Goal: Task Accomplishment & Management: Use online tool/utility

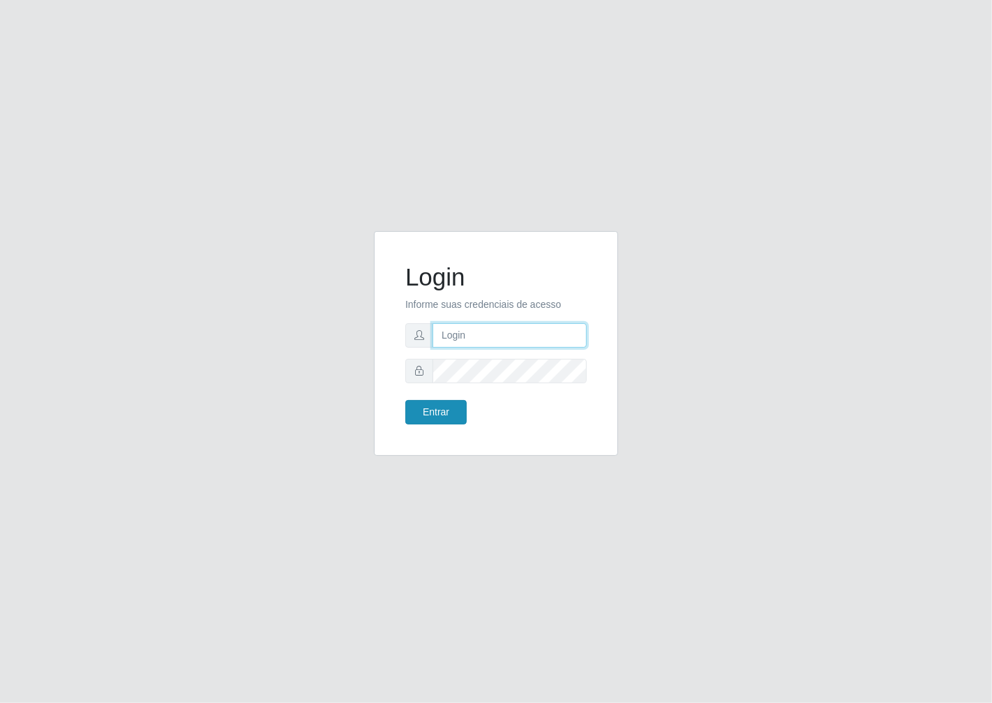
type input "janaina@iwof"
click at [442, 405] on button "Entrar" at bounding box center [435, 412] width 61 height 24
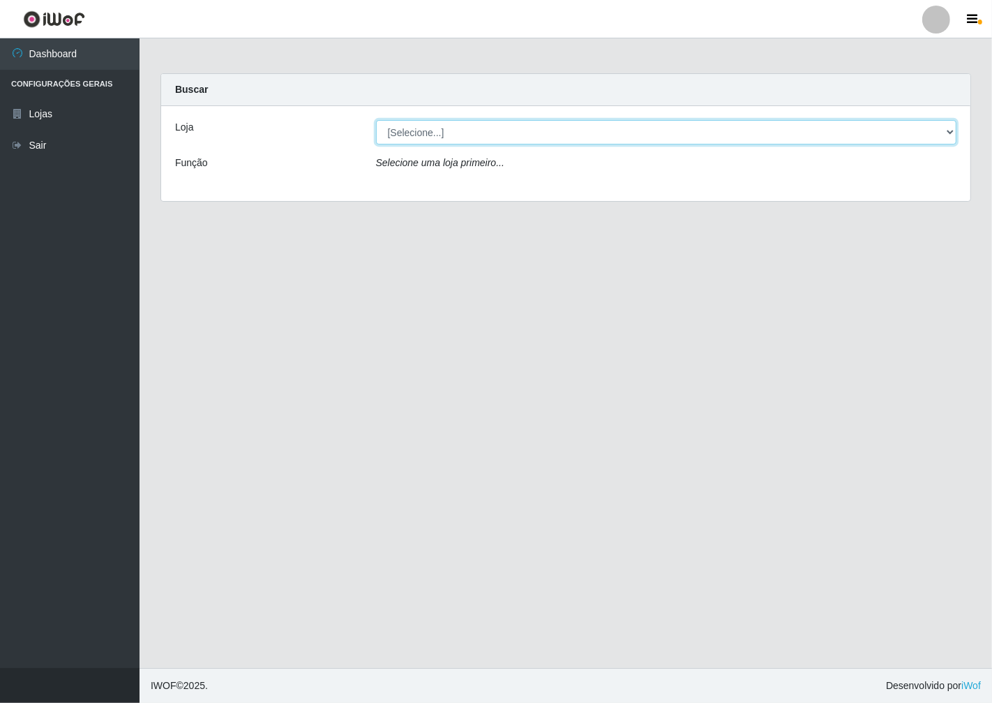
click at [946, 142] on select "[Selecione...] Minimercado Filezão" at bounding box center [666, 132] width 581 height 24
select select "204"
click at [376, 120] on select "[Selecione...] Minimercado Filezão" at bounding box center [666, 132] width 581 height 24
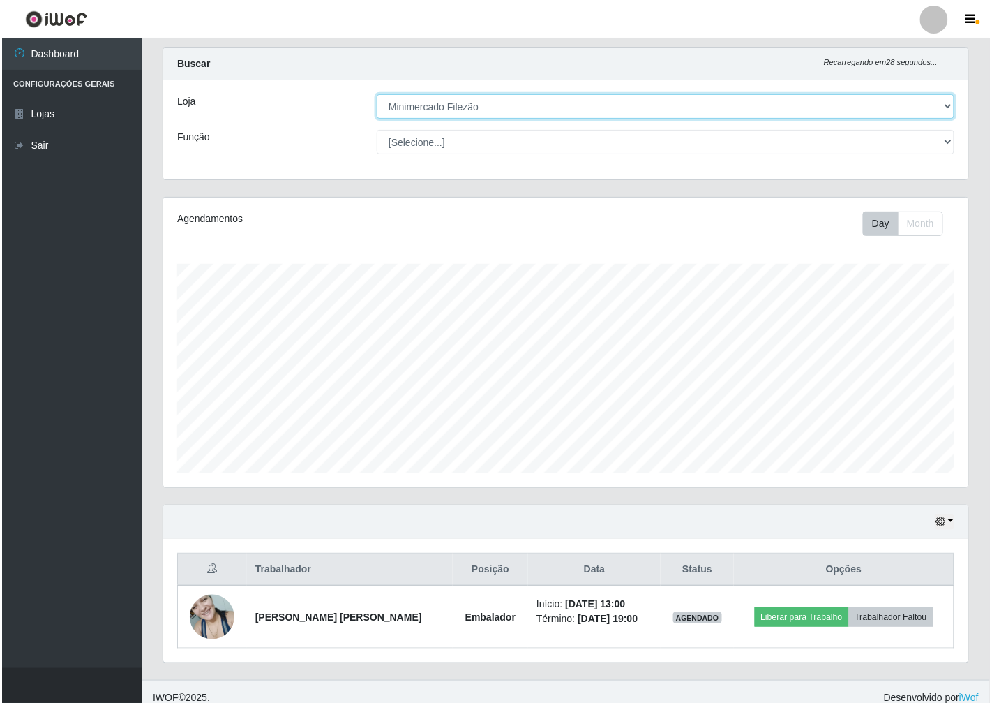
scroll to position [37, 0]
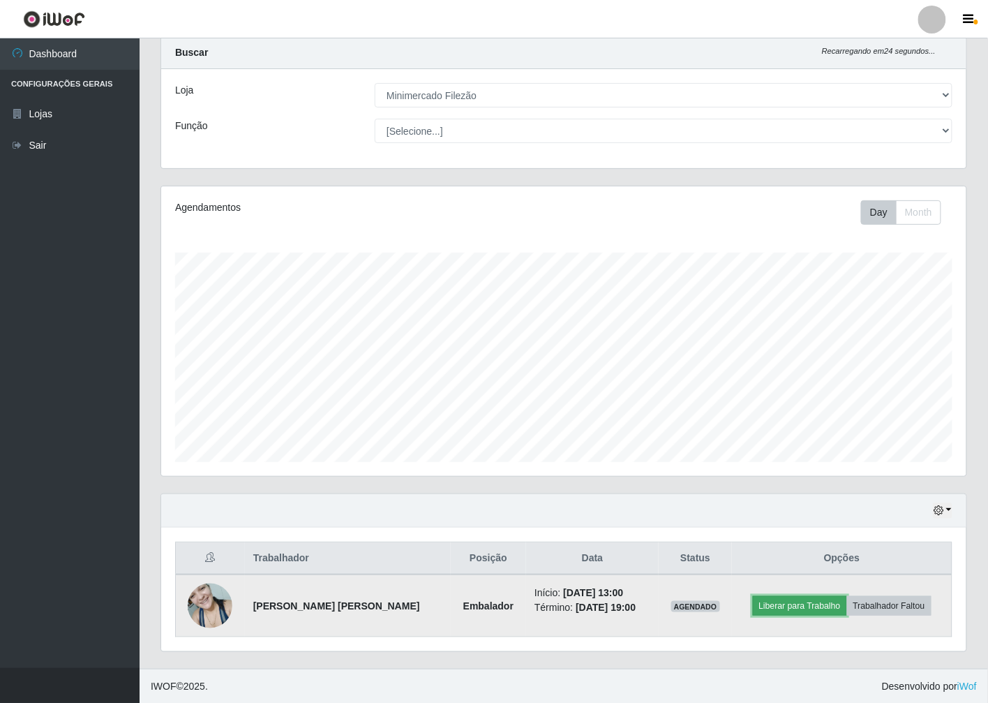
click at [791, 597] on button "Liberar para Trabalho" at bounding box center [800, 606] width 94 height 20
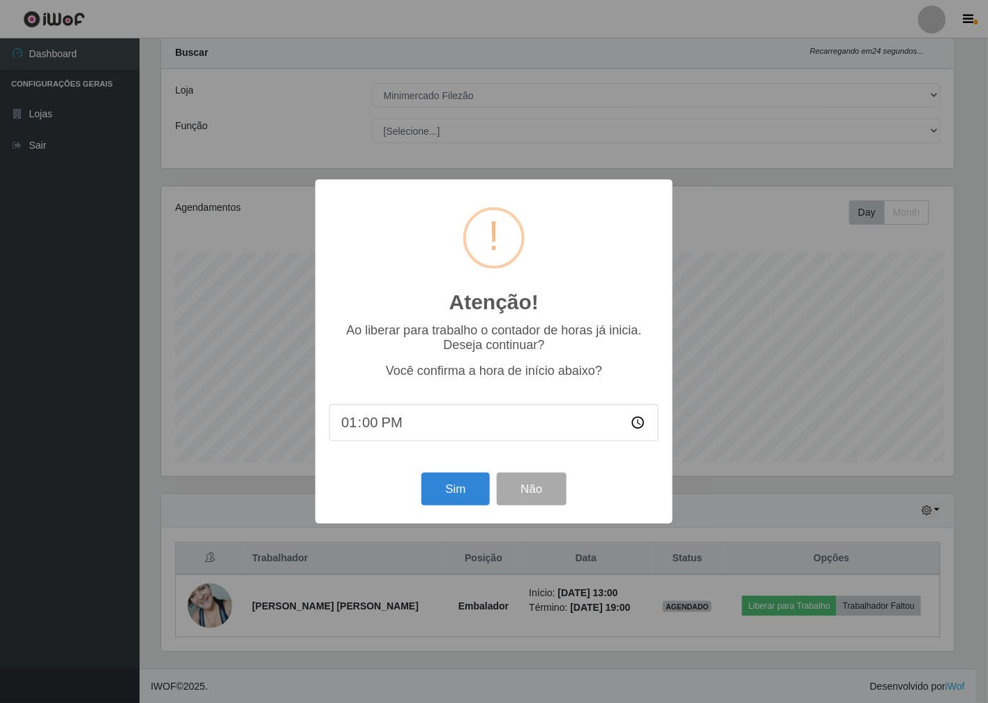
scroll to position [289, 797]
click at [461, 492] on button "Sim" at bounding box center [458, 488] width 68 height 33
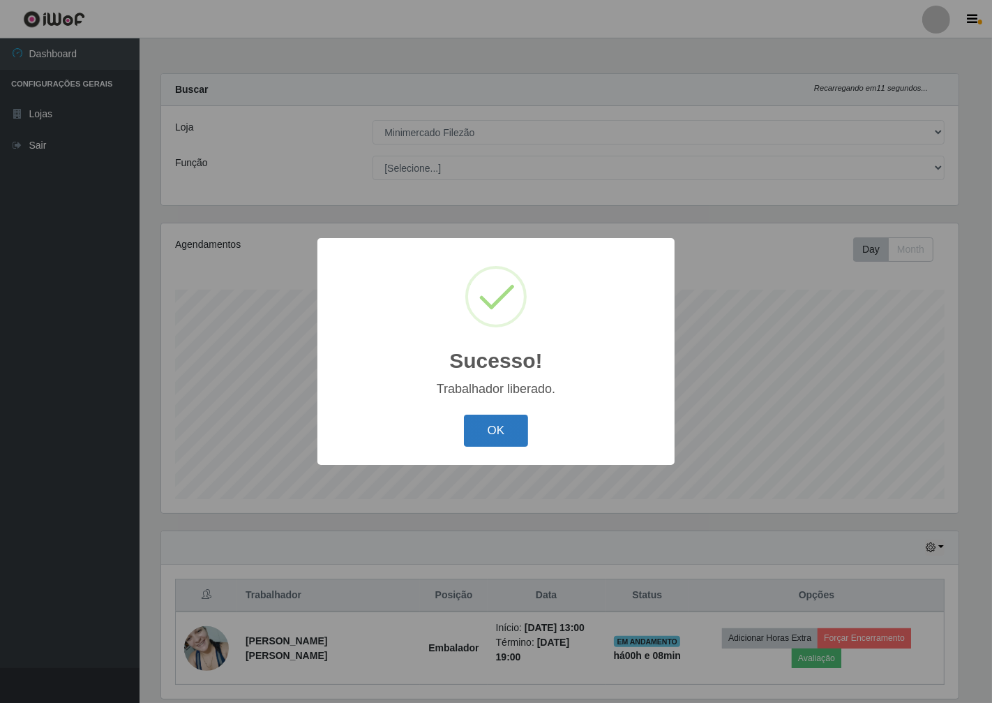
click at [491, 426] on button "OK" at bounding box center [496, 431] width 65 height 33
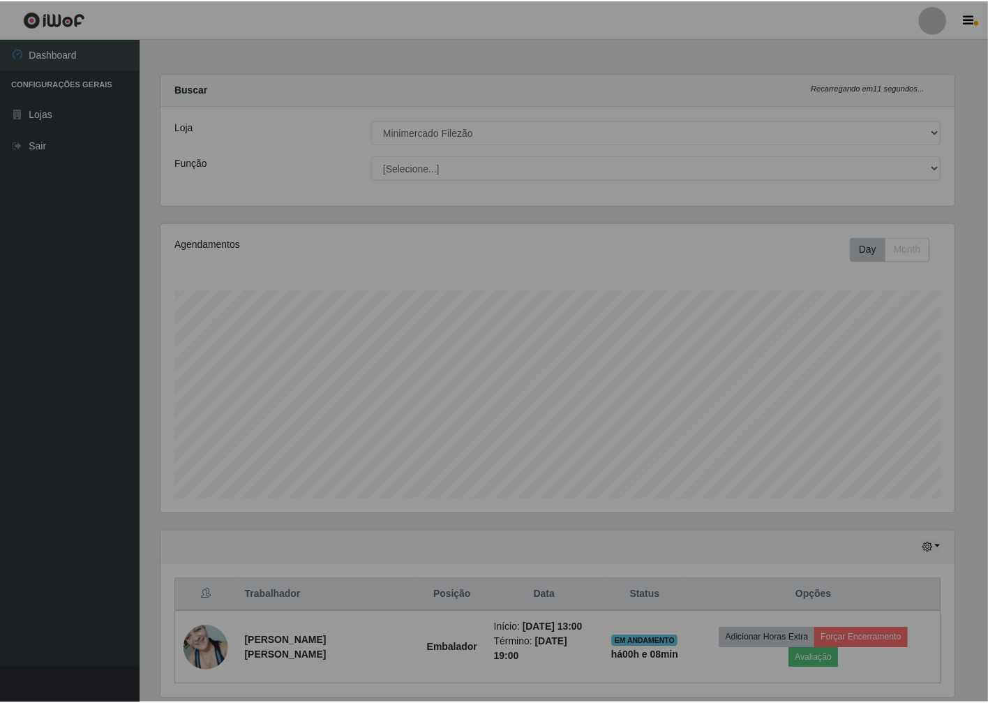
scroll to position [289, 805]
